Goal: Transaction & Acquisition: Purchase product/service

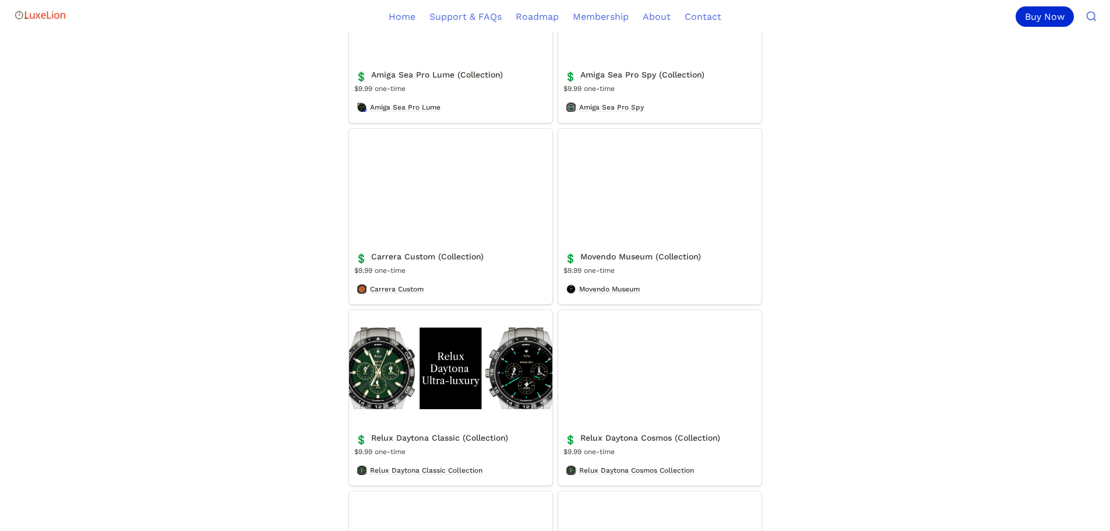
scroll to position [426, 0]
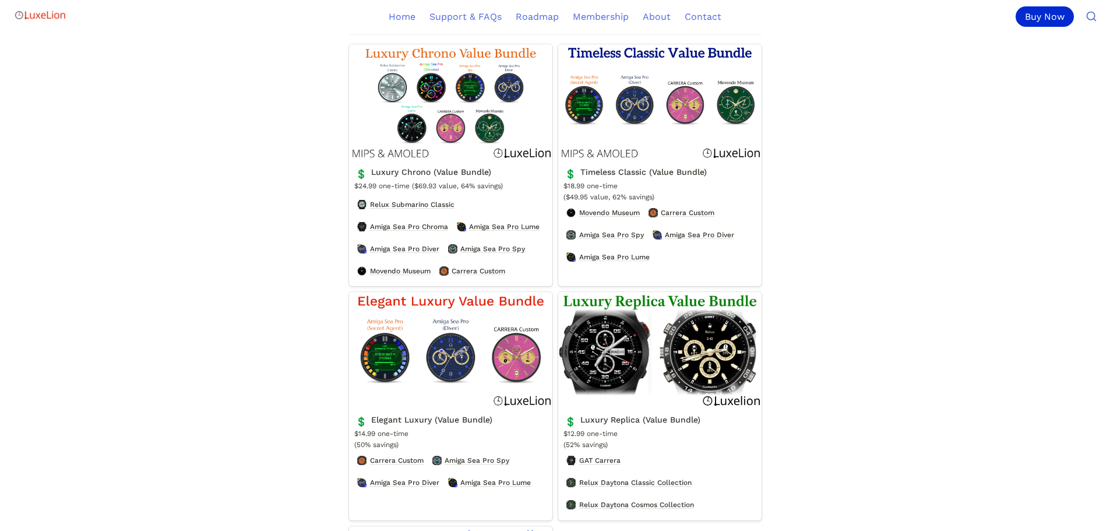
click at [615, 471] on link "Luxury Replica (Value Bundle)" at bounding box center [659, 406] width 203 height 228
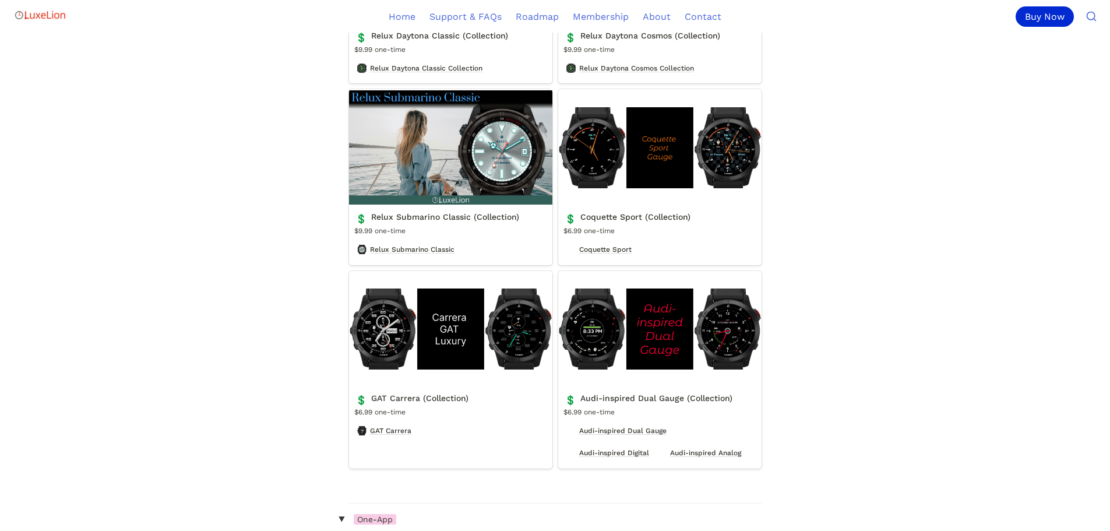
scroll to position [2369, 0]
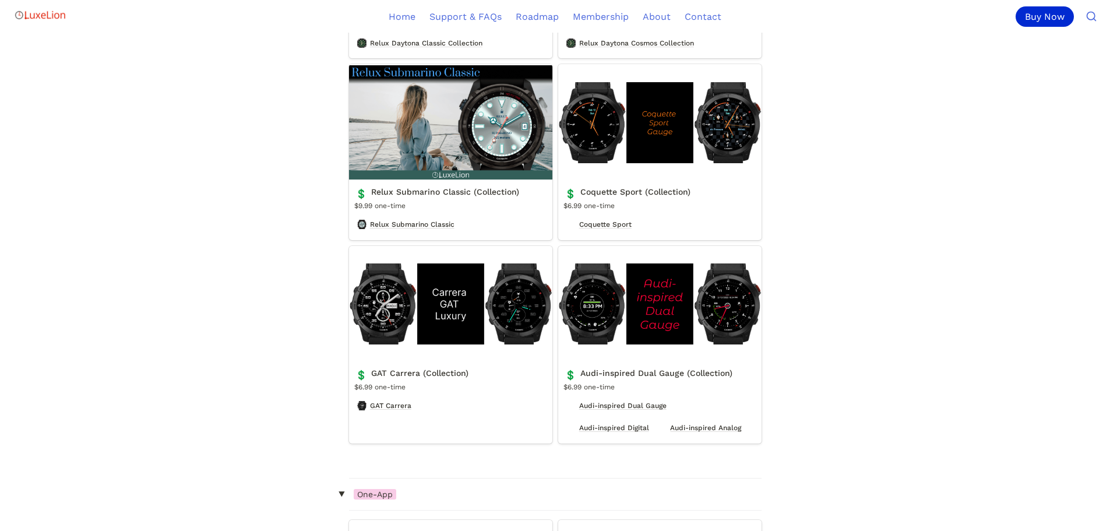
click at [411, 302] on link "GAT Carrera (Collection)" at bounding box center [450, 344] width 203 height 197
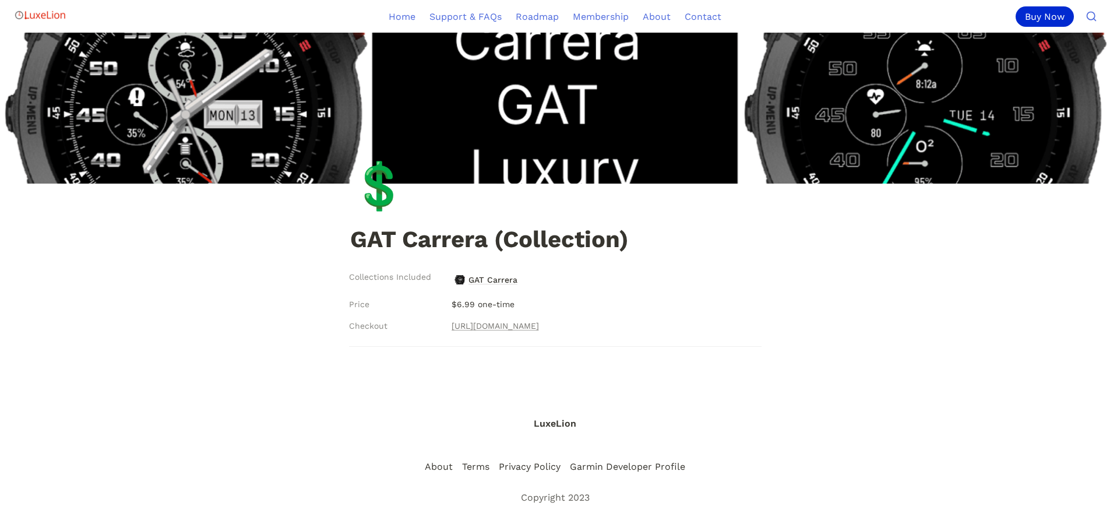
scroll to position [8, 0]
click at [539, 326] on link "[URL][DOMAIN_NAME]" at bounding box center [494, 326] width 87 height 14
